Goal: Task Accomplishment & Management: Manage account settings

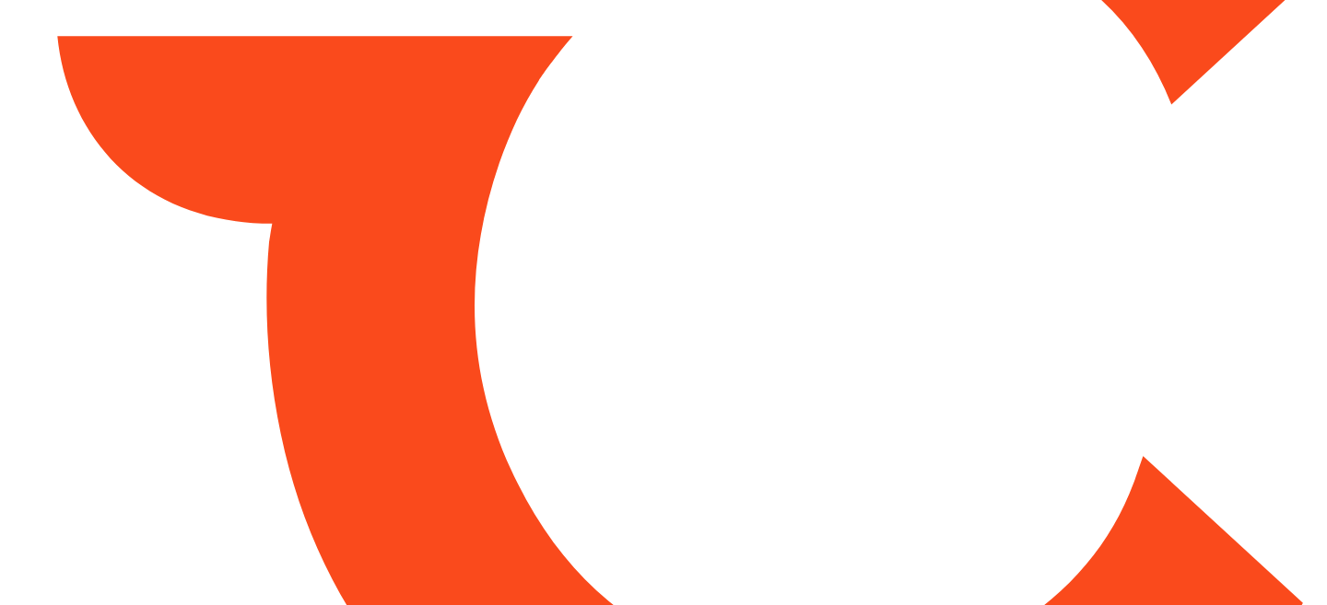
type input "*******"
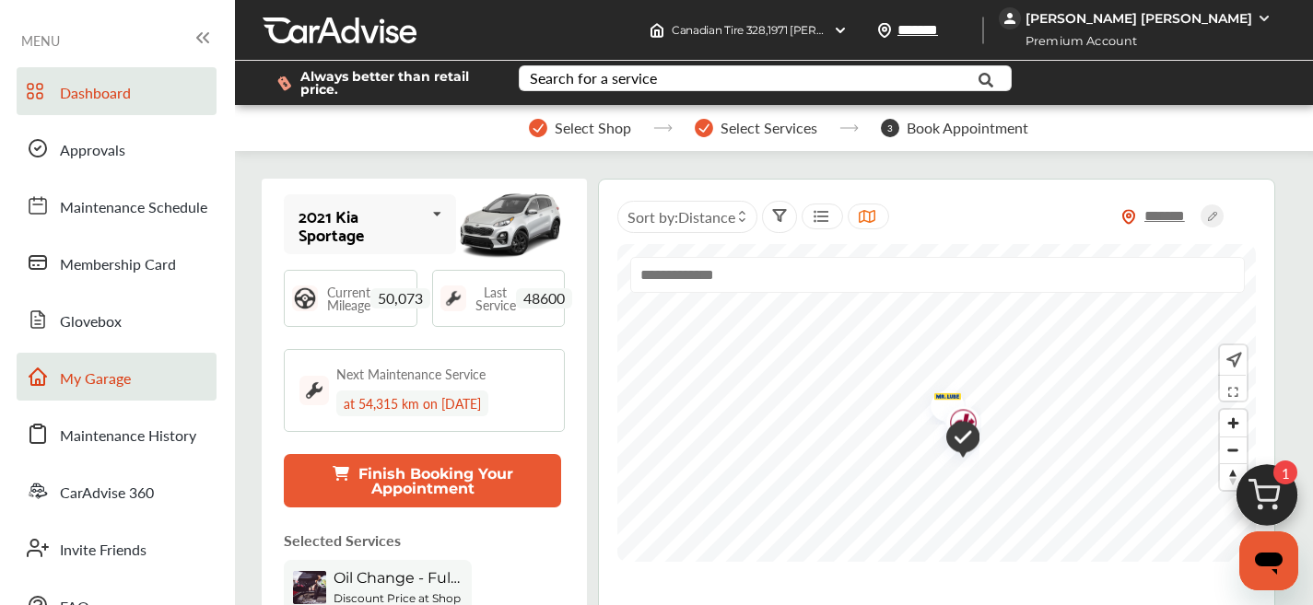
click at [67, 393] on link "My Garage" at bounding box center [117, 377] width 200 height 48
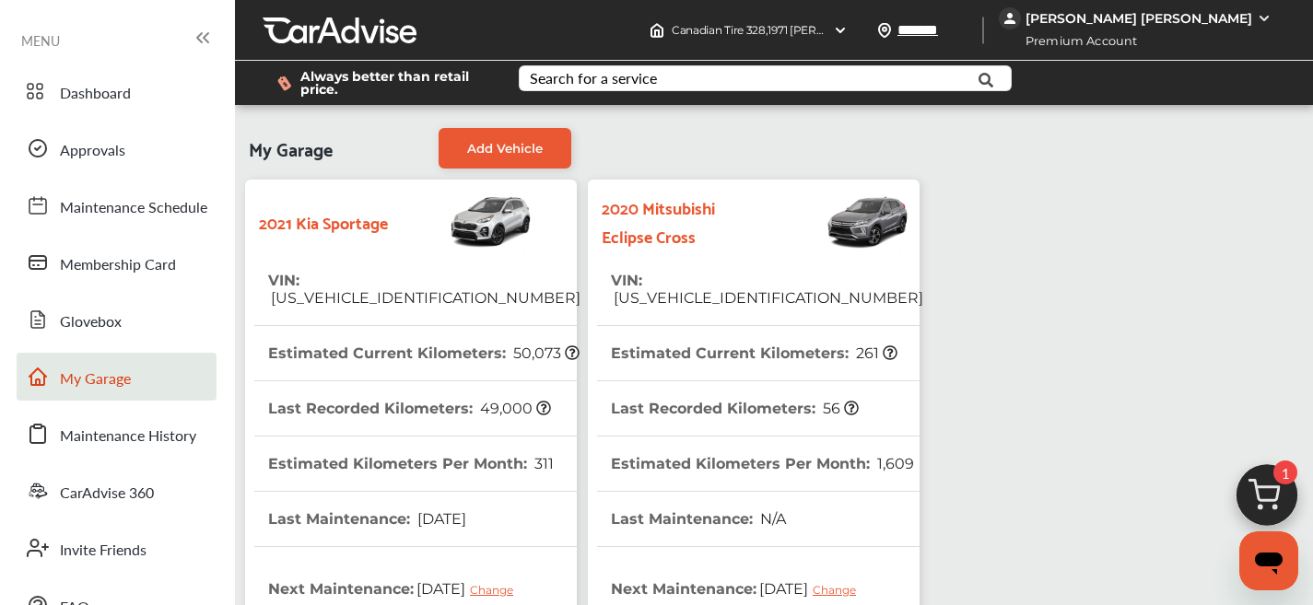
click at [424, 289] on span "[US_VEHICLE_IDENTIFICATION_NUMBER]" at bounding box center [424, 298] width 312 height 18
copy span "[US_VEHICLE_IDENTIFICATION_NUMBER]"
